Goal: Communication & Community: Answer question/provide support

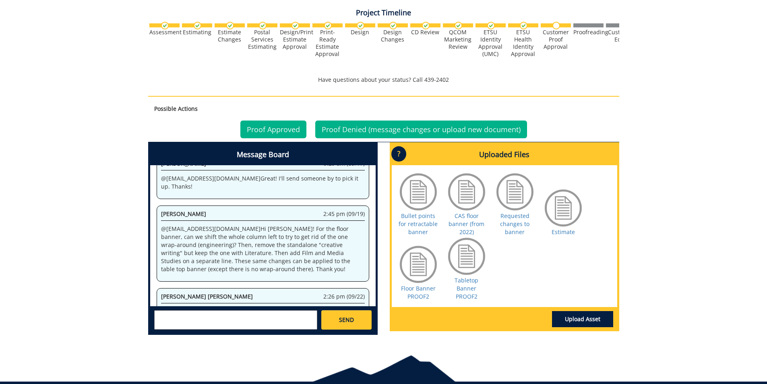
scroll to position [282, 0]
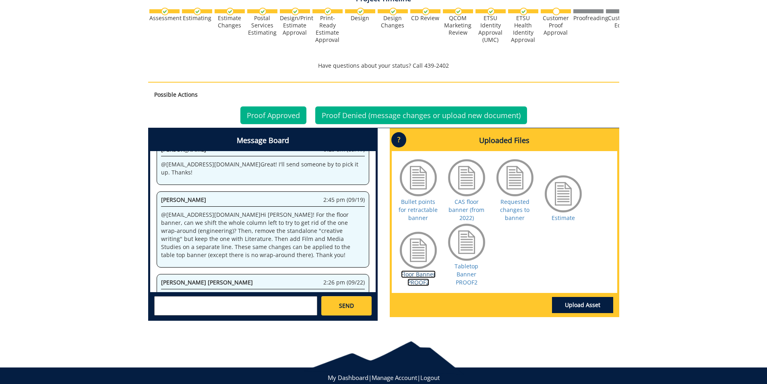
click at [420, 280] on link "Floor Banner PROOF2" at bounding box center [418, 278] width 35 height 16
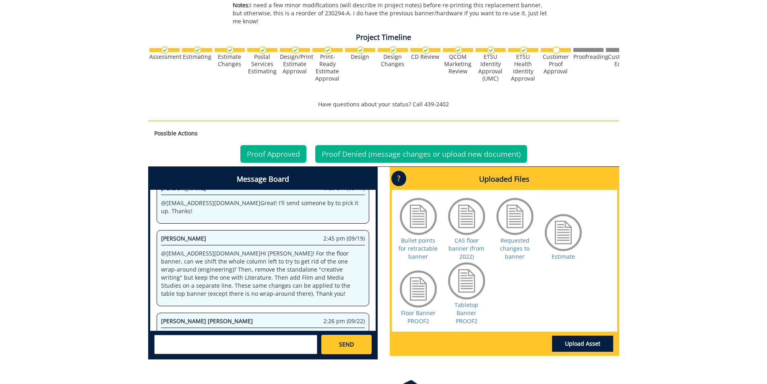
scroll to position [282, 0]
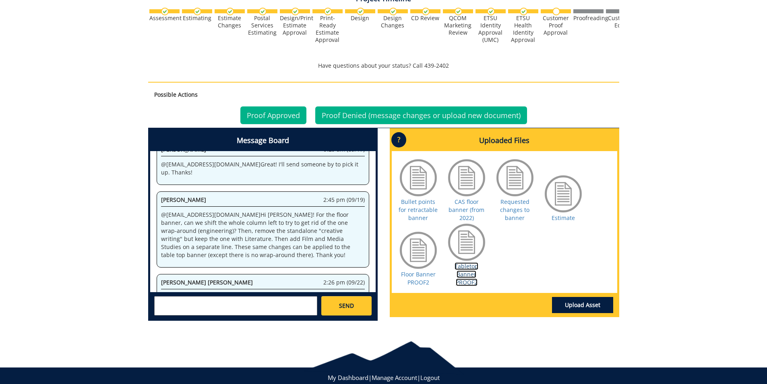
click at [461, 279] on link "Tabletop Banner PROOF2" at bounding box center [467, 274] width 24 height 24
click at [292, 112] on link "Proof Approved" at bounding box center [273, 115] width 66 height 18
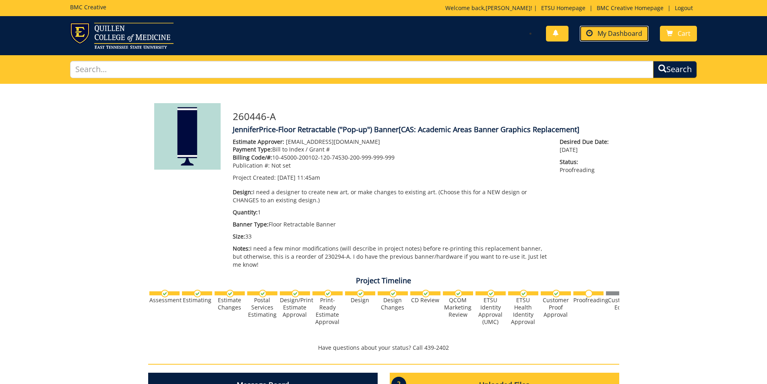
click at [608, 38] on link "My Dashboard" at bounding box center [614, 34] width 69 height 16
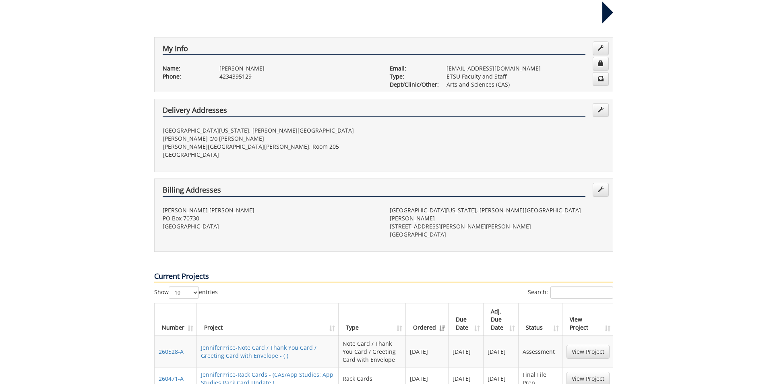
scroll to position [322, 0]
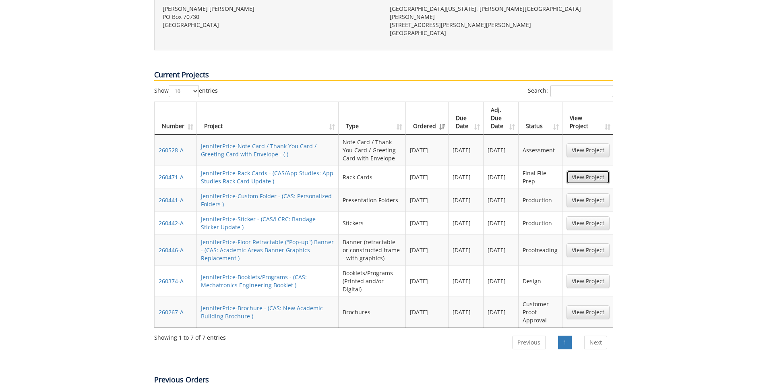
click at [590, 170] on link "View Project" at bounding box center [588, 177] width 43 height 14
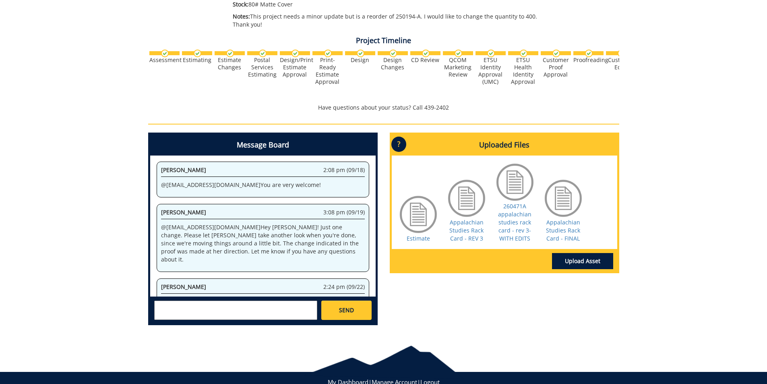
scroll to position [258, 0]
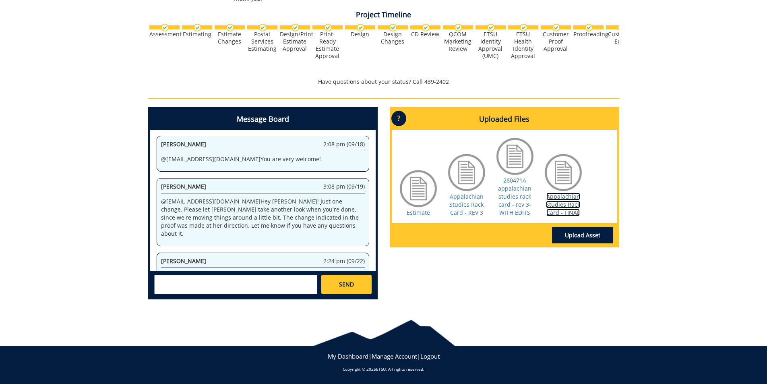
click at [568, 206] on link "Appalachian Studies Rack Card - FINAL" at bounding box center [563, 204] width 34 height 24
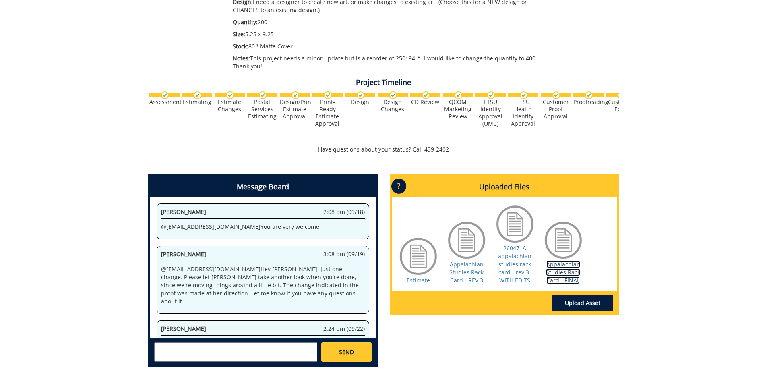
scroll to position [177, 0]
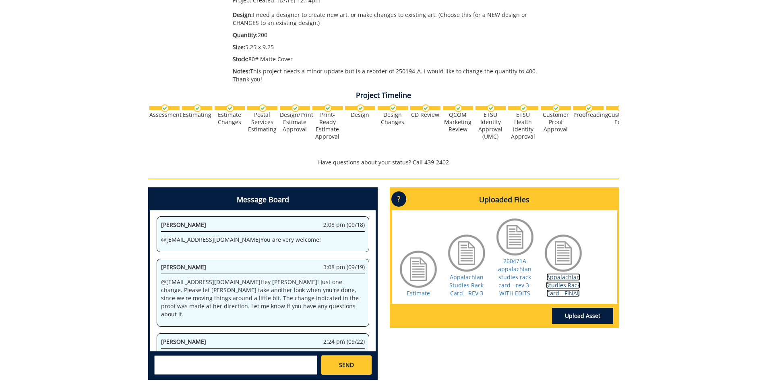
click at [569, 283] on link "Appalachian Studies Rack Card - FINAL" at bounding box center [563, 285] width 34 height 24
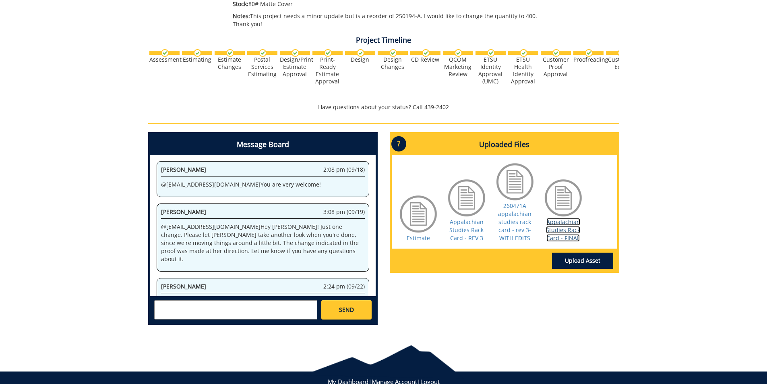
scroll to position [258, 0]
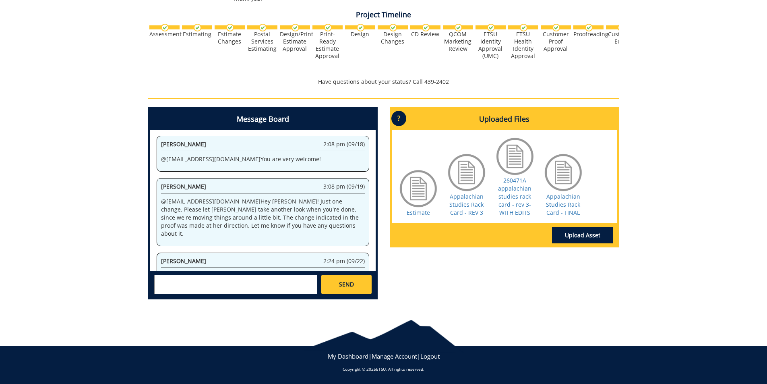
click at [261, 284] on textarea at bounding box center [235, 284] width 163 height 19
click at [282, 290] on textarea "@[EMAIL_ADDRESS][DOMAIN_NAME] Hi [PERSON_NAME]. A couple more things: can we re…" at bounding box center [235, 284] width 163 height 19
click at [308, 288] on textarea "@[EMAIL_ADDRESS][DOMAIN_NAME] Hi [PERSON_NAME]. A couple more things: can we re…" at bounding box center [235, 284] width 163 height 19
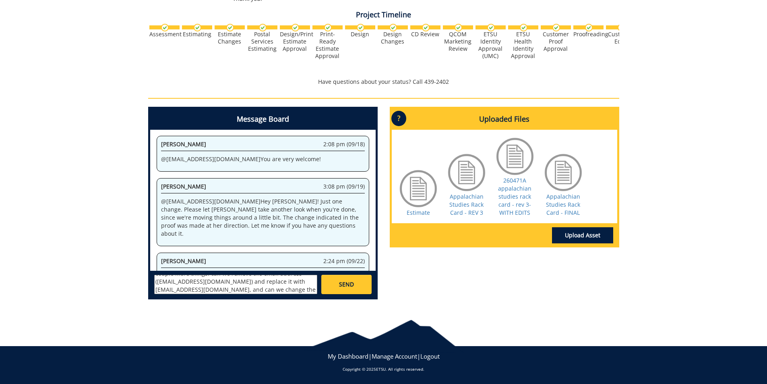
click at [185, 290] on textarea "@[EMAIL_ADDRESS][DOMAIN_NAME] Hi [PERSON_NAME]. A couple more things: can we re…" at bounding box center [235, 284] width 163 height 19
click at [306, 290] on textarea "@[EMAIL_ADDRESS][DOMAIN_NAME] Hi [PERSON_NAME]. A couple more things: can we re…" at bounding box center [235, 284] width 163 height 19
drag, startPoint x: 281, startPoint y: 282, endPoint x: 312, endPoint y: 289, distance: 31.8
click at [312, 289] on textarea "@[EMAIL_ADDRESS][DOMAIN_NAME] Hi [PERSON_NAME]. A couple more things: can we re…" at bounding box center [235, 284] width 163 height 19
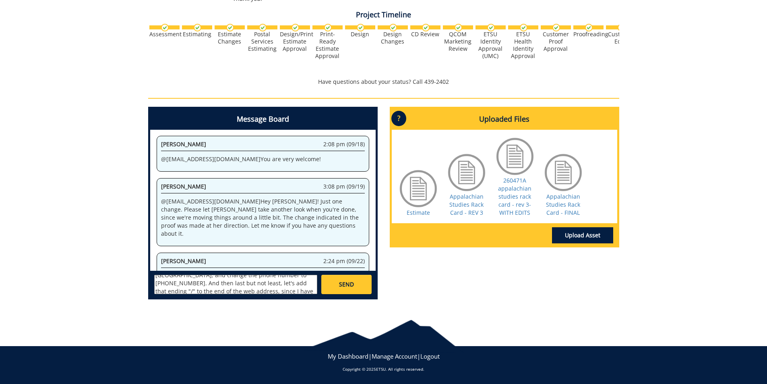
scroll to position [56, 0]
click at [307, 279] on textarea "@[EMAIL_ADDRESS][DOMAIN_NAME] Hi [PERSON_NAME]. A couple more things: can we re…" at bounding box center [235, 284] width 163 height 19
click at [205, 283] on textarea "@[EMAIL_ADDRESS][DOMAIN_NAME] Hi [PERSON_NAME]. A couple more things: can we re…" at bounding box center [235, 284] width 163 height 19
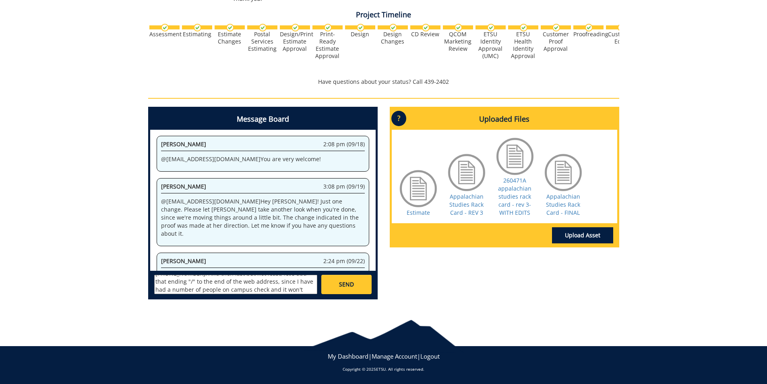
type textarea "@[EMAIL_ADDRESS][DOMAIN_NAME] Hi [PERSON_NAME]. A couple more things: can we re…"
click at [361, 285] on link "SEND" at bounding box center [346, 284] width 50 height 19
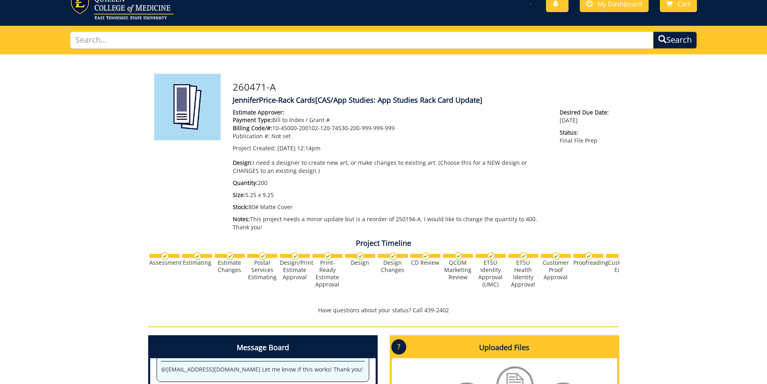
scroll to position [0, 0]
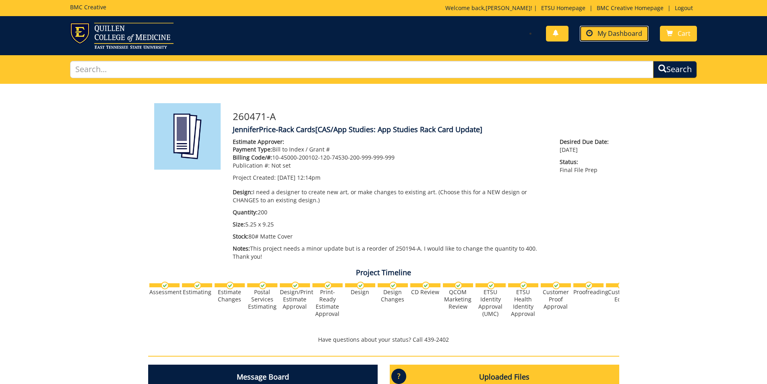
click at [635, 36] on span "My Dashboard" at bounding box center [620, 33] width 45 height 9
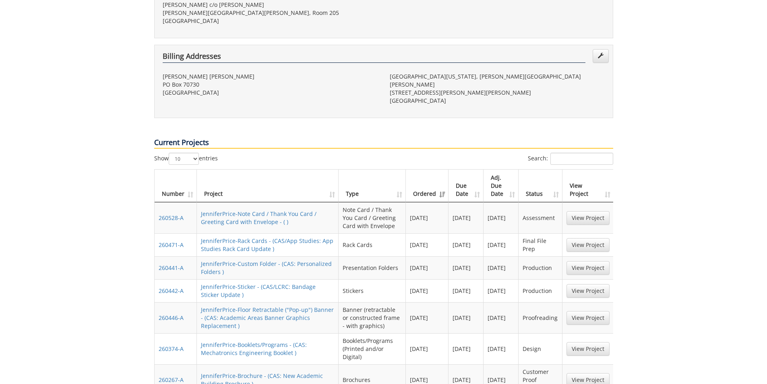
scroll to position [282, 0]
